Goal: Find specific page/section: Find specific page/section

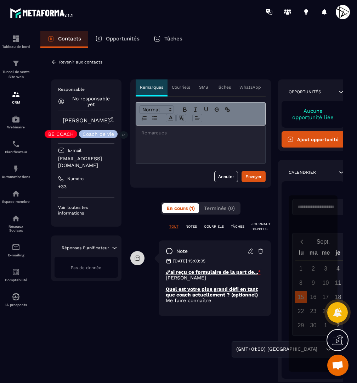
click at [65, 60] on p "Revenir aux contacts" at bounding box center [80, 62] width 43 height 5
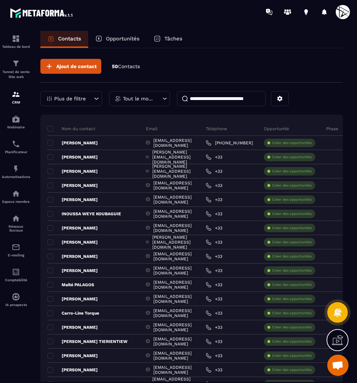
click at [222, 102] on input at bounding box center [221, 98] width 89 height 15
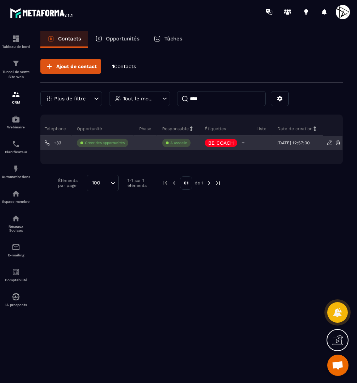
scroll to position [0, 139]
type input "****"
click at [241, 142] on icon at bounding box center [243, 142] width 5 height 5
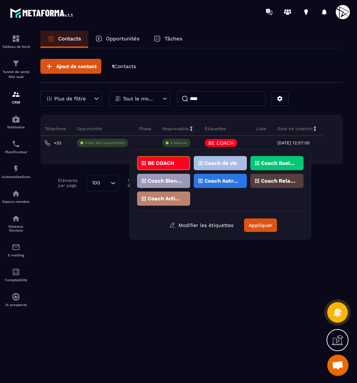
click at [229, 161] on p "Coach de vie" at bounding box center [220, 163] width 33 height 5
click at [171, 178] on p "Coach Bien-être / Santé" at bounding box center [165, 180] width 34 height 5
click at [267, 177] on div "Coach Relations" at bounding box center [277, 181] width 53 height 14
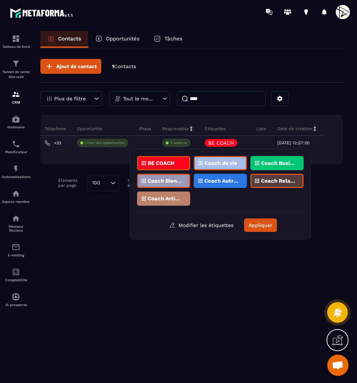
click at [282, 164] on p "Coach Business" at bounding box center [278, 163] width 34 height 5
click at [257, 220] on button "Appliquer" at bounding box center [260, 224] width 33 height 13
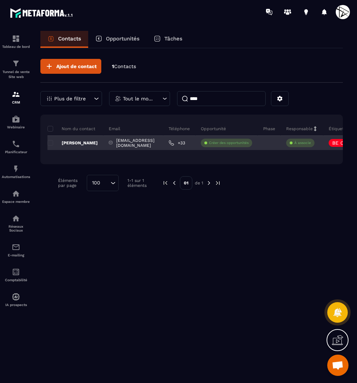
scroll to position [0, 0]
click at [83, 145] on p "[PERSON_NAME]" at bounding box center [72, 143] width 50 height 6
